Goal: Task Accomplishment & Management: Complete application form

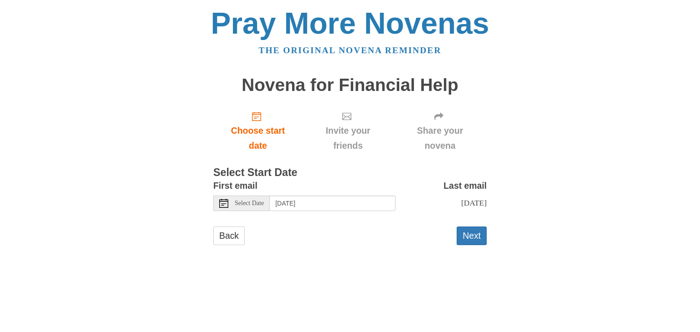
click at [222, 204] on icon at bounding box center [223, 203] width 9 height 9
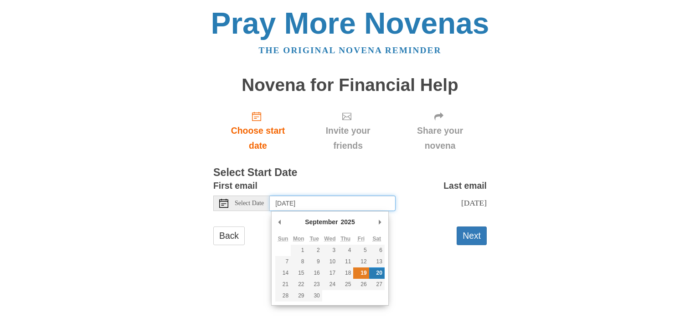
type input "Friday, September 19th"
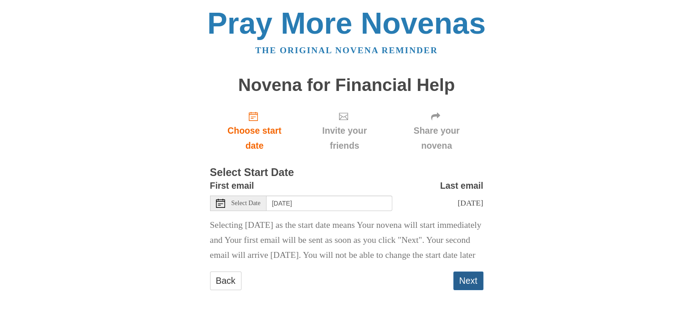
click at [473, 291] on button "Next" at bounding box center [468, 281] width 30 height 19
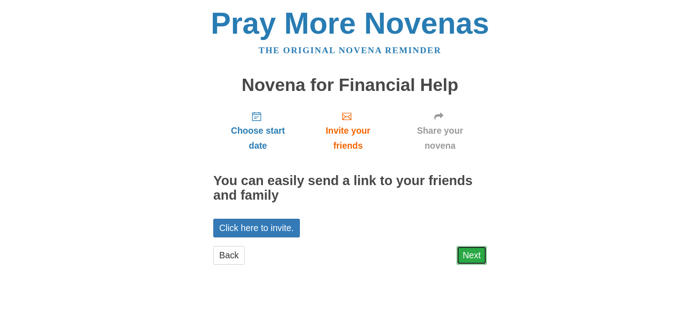
click at [470, 254] on link "Next" at bounding box center [471, 255] width 30 height 19
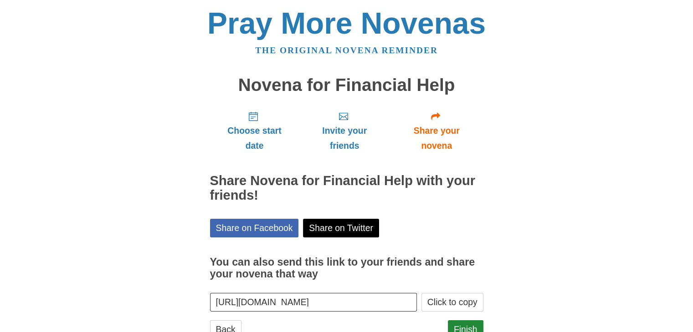
scroll to position [33, 0]
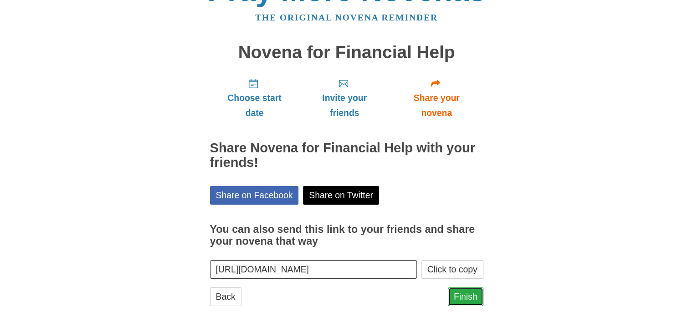
click at [461, 293] on link "Finish" at bounding box center [466, 297] width 36 height 19
